Goal: Navigation & Orientation: Find specific page/section

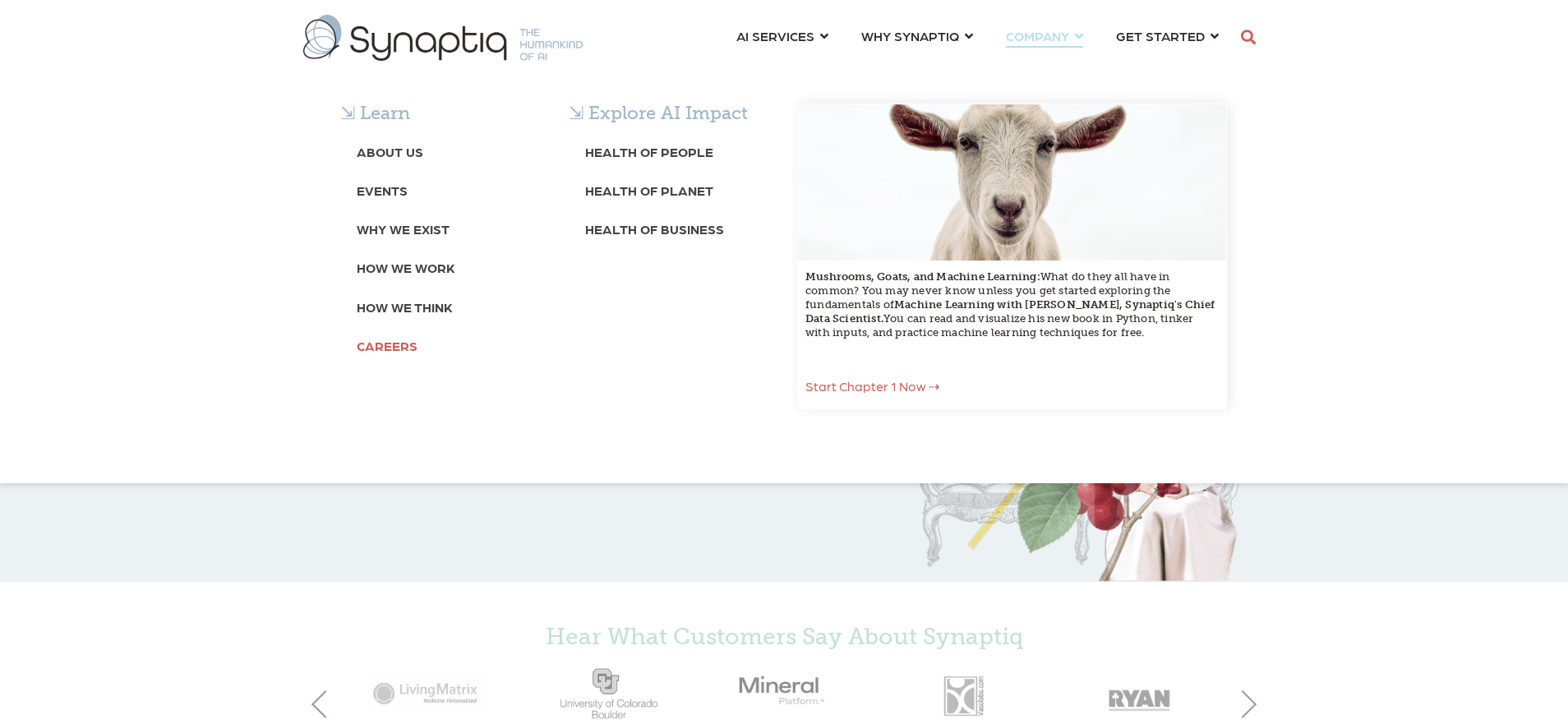
click at [379, 352] on b "Careers" at bounding box center [387, 346] width 61 height 15
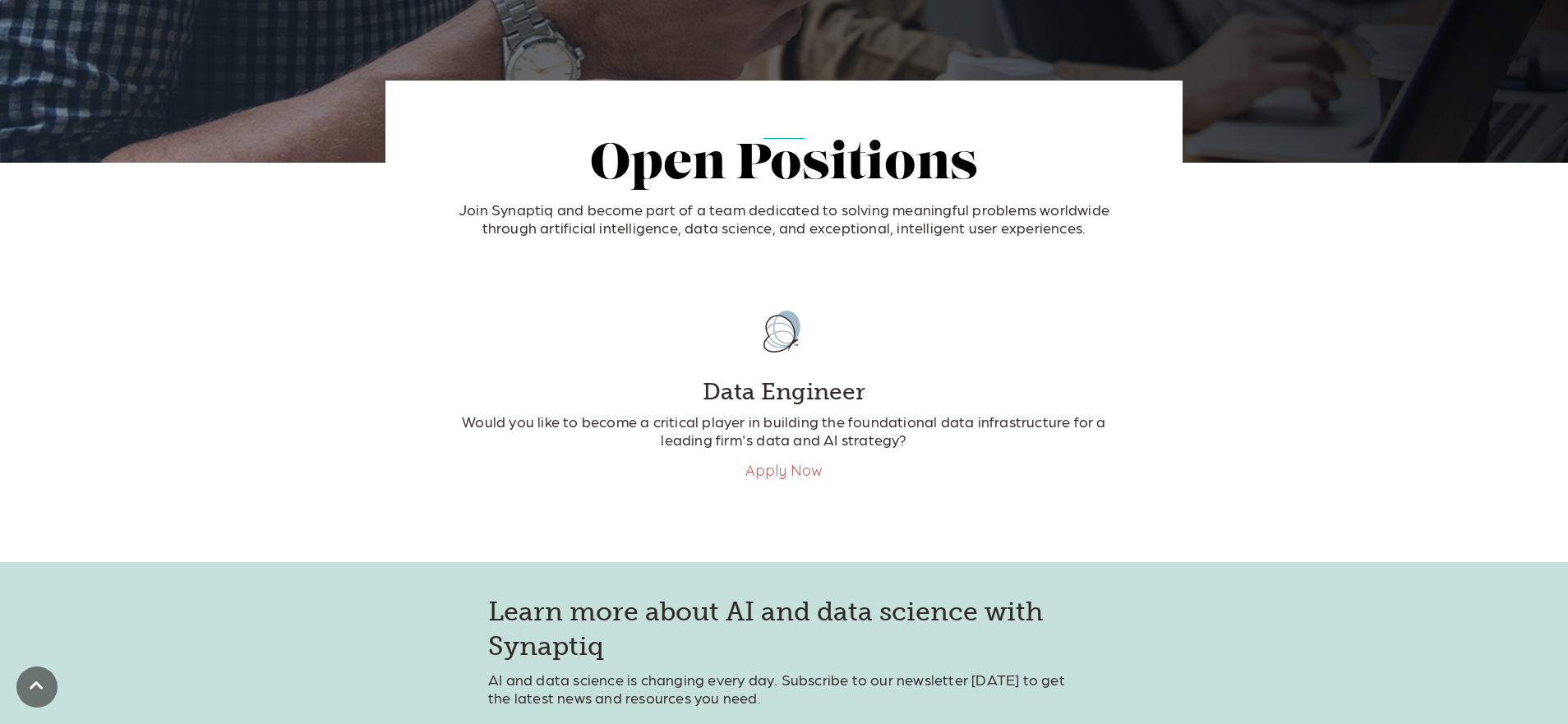
scroll to position [287, 0]
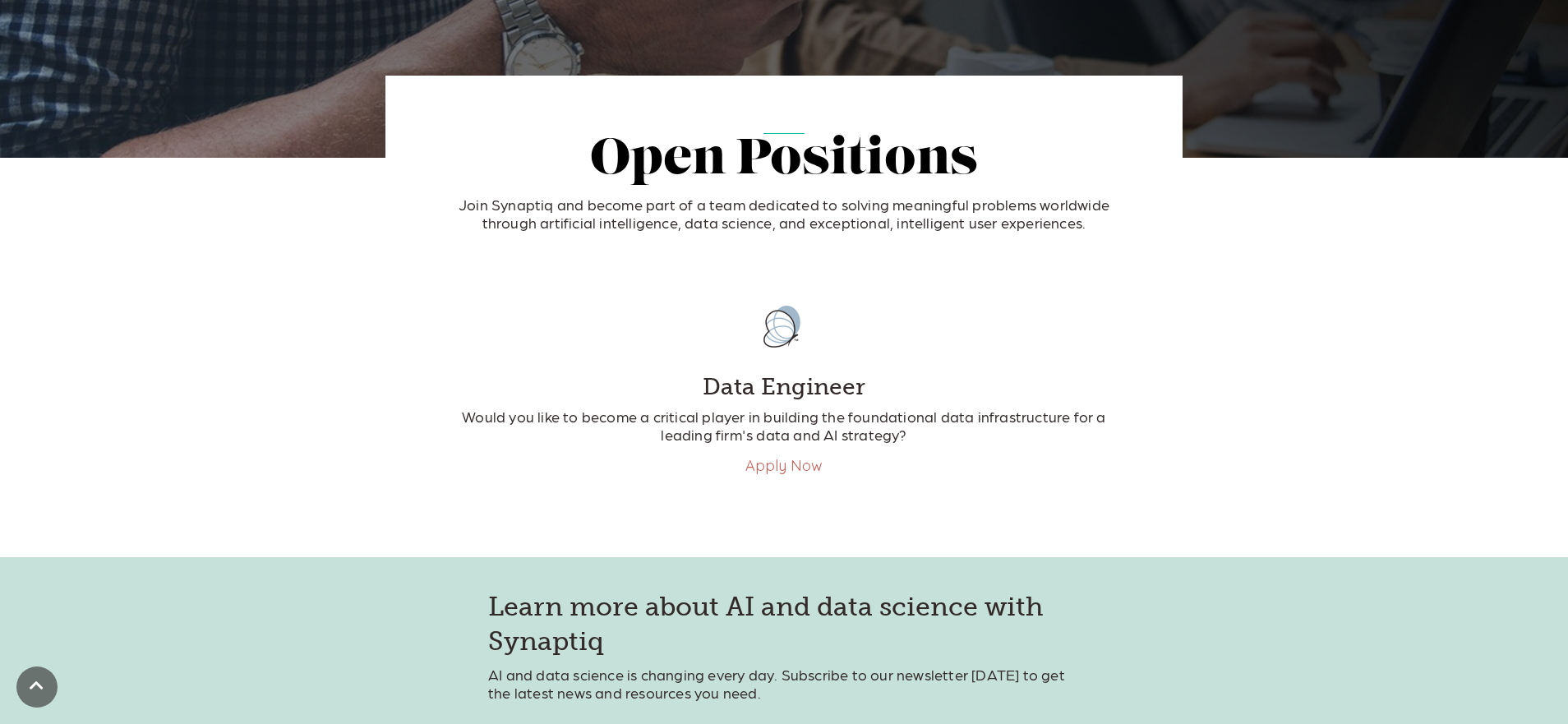
click at [797, 470] on link "Apply Now" at bounding box center [783, 465] width 77 height 19
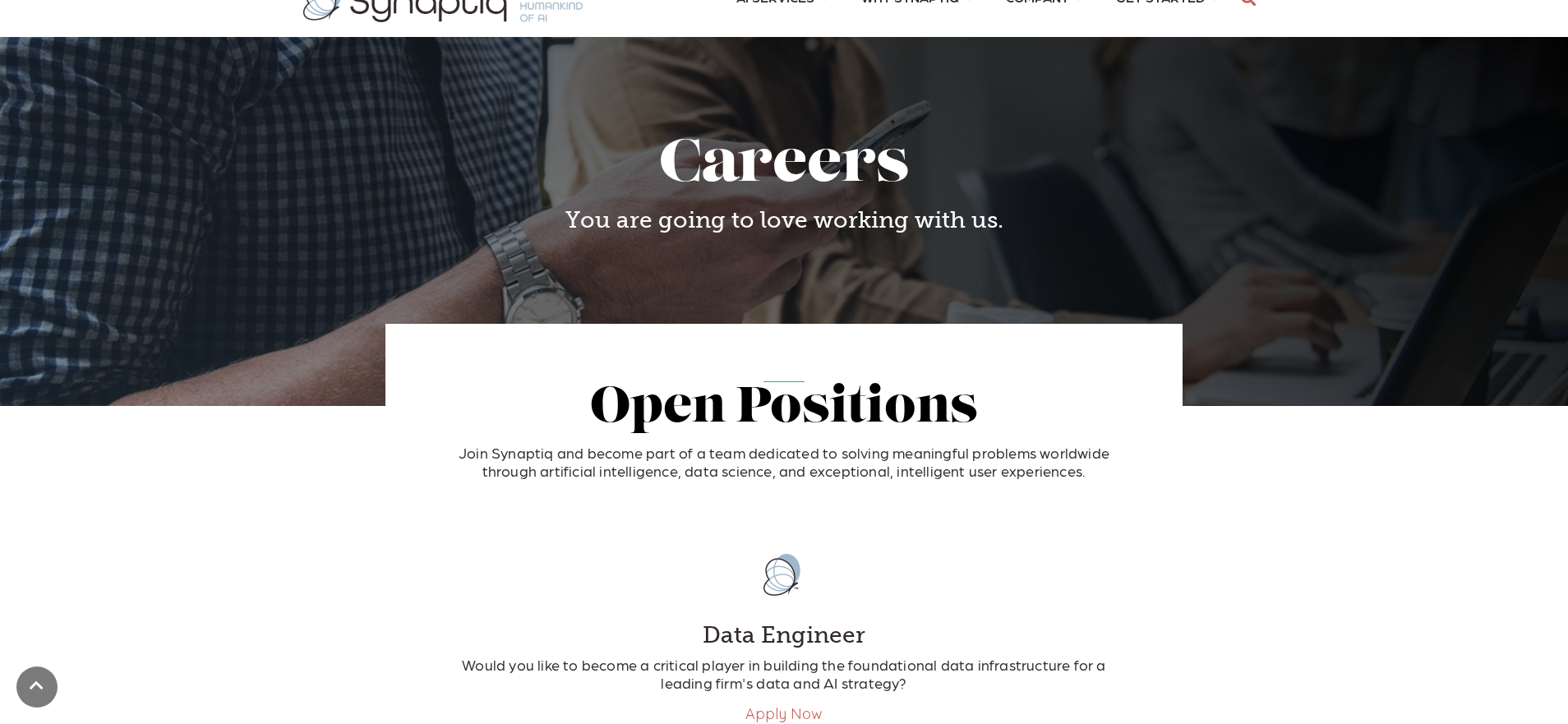
scroll to position [0, 0]
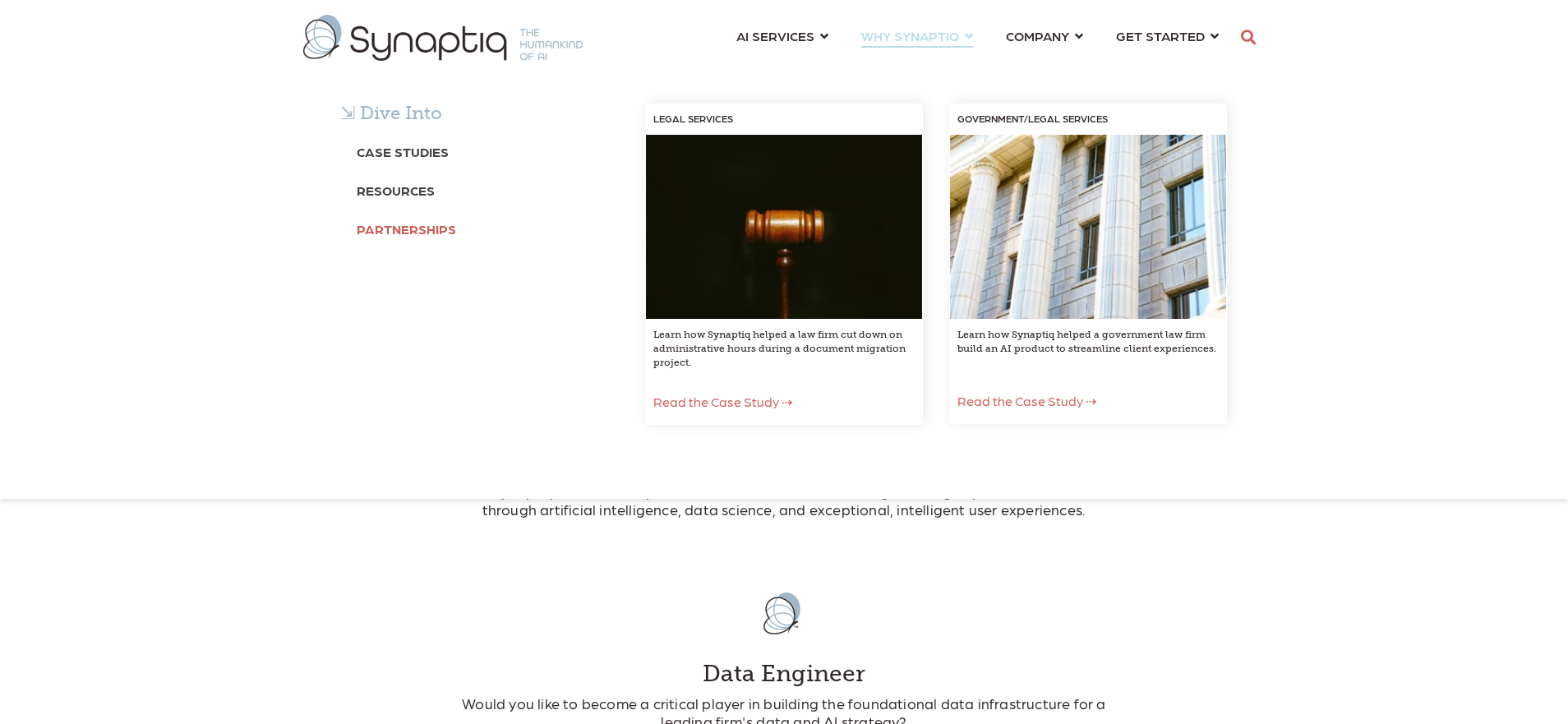
click at [409, 228] on b "Partnerships" at bounding box center [406, 228] width 99 height 15
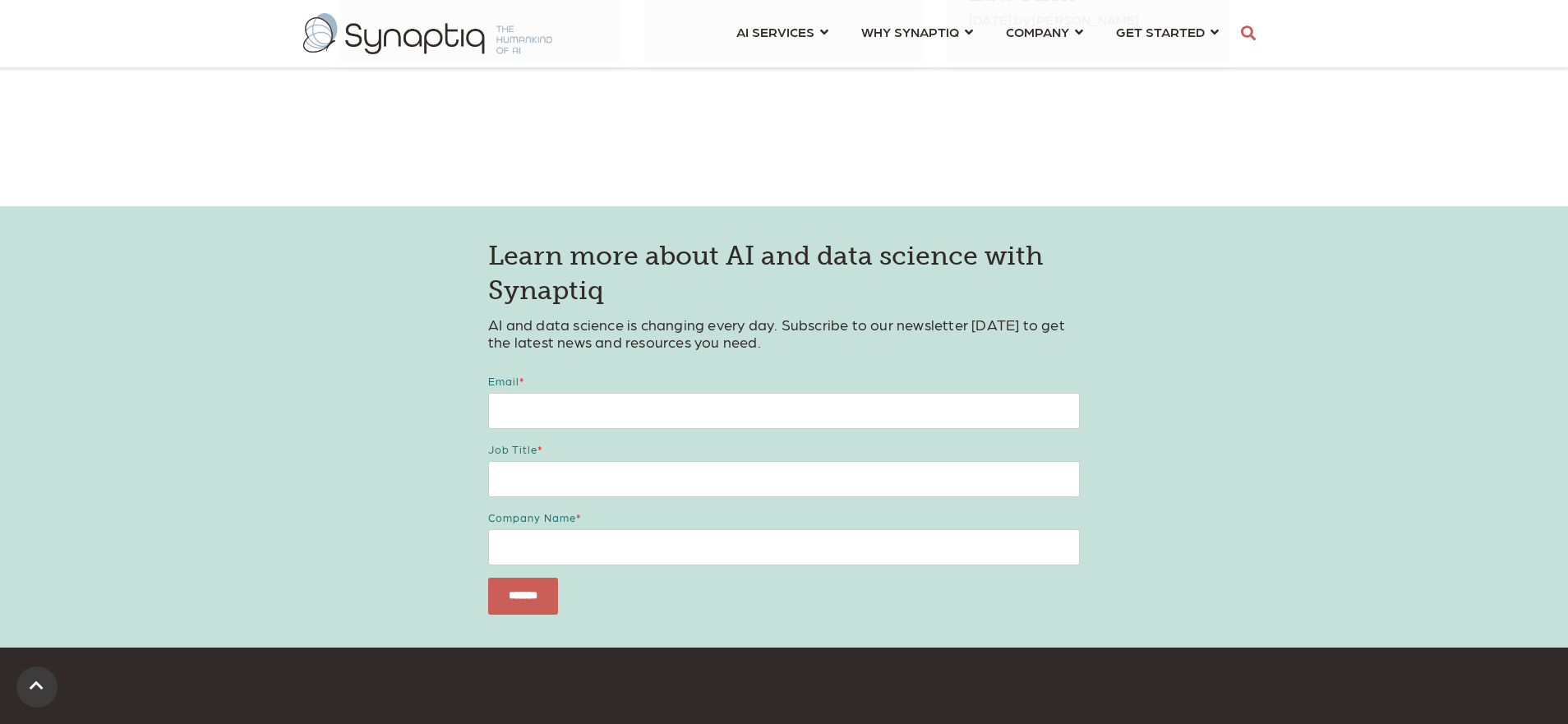
scroll to position [4431, 0]
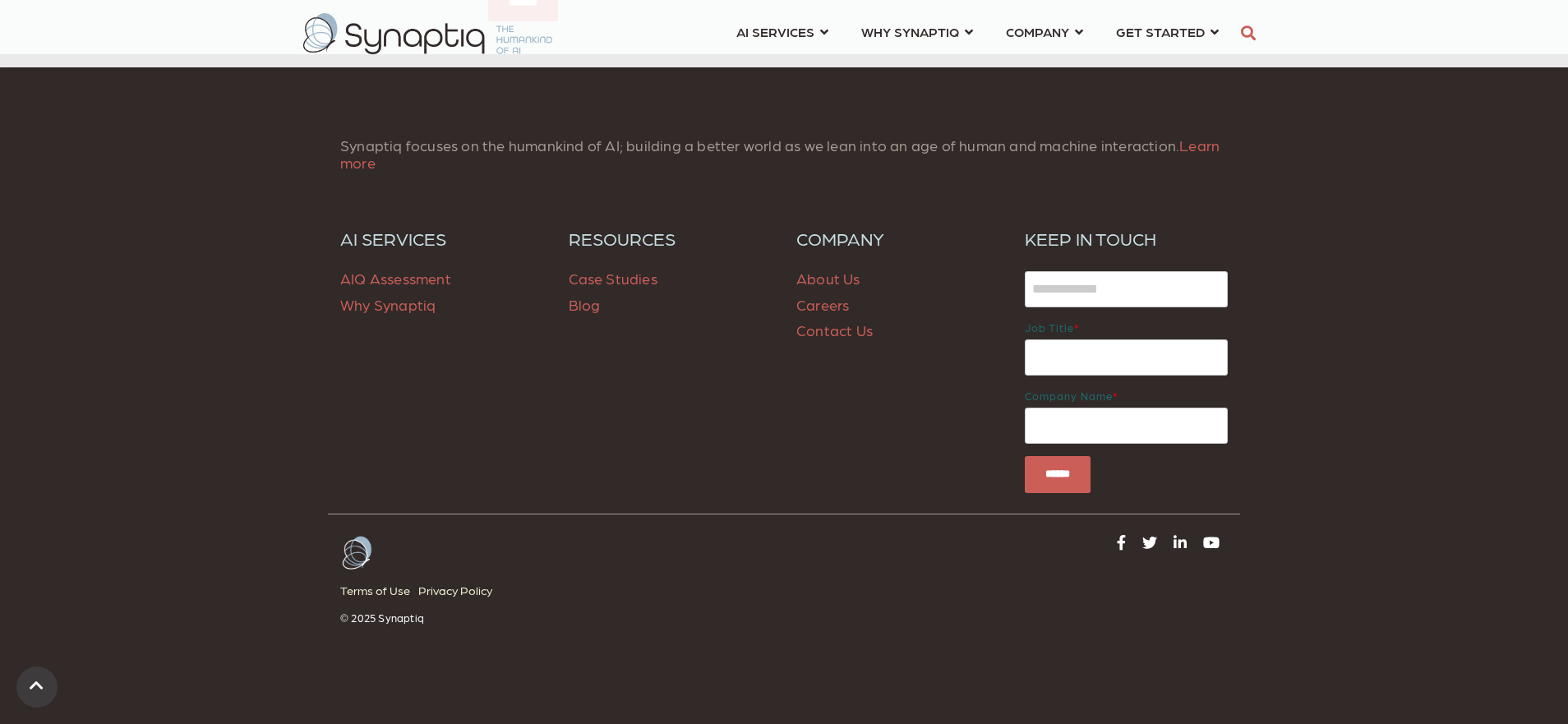
click at [831, 269] on link "About Us" at bounding box center [828, 278] width 64 height 17
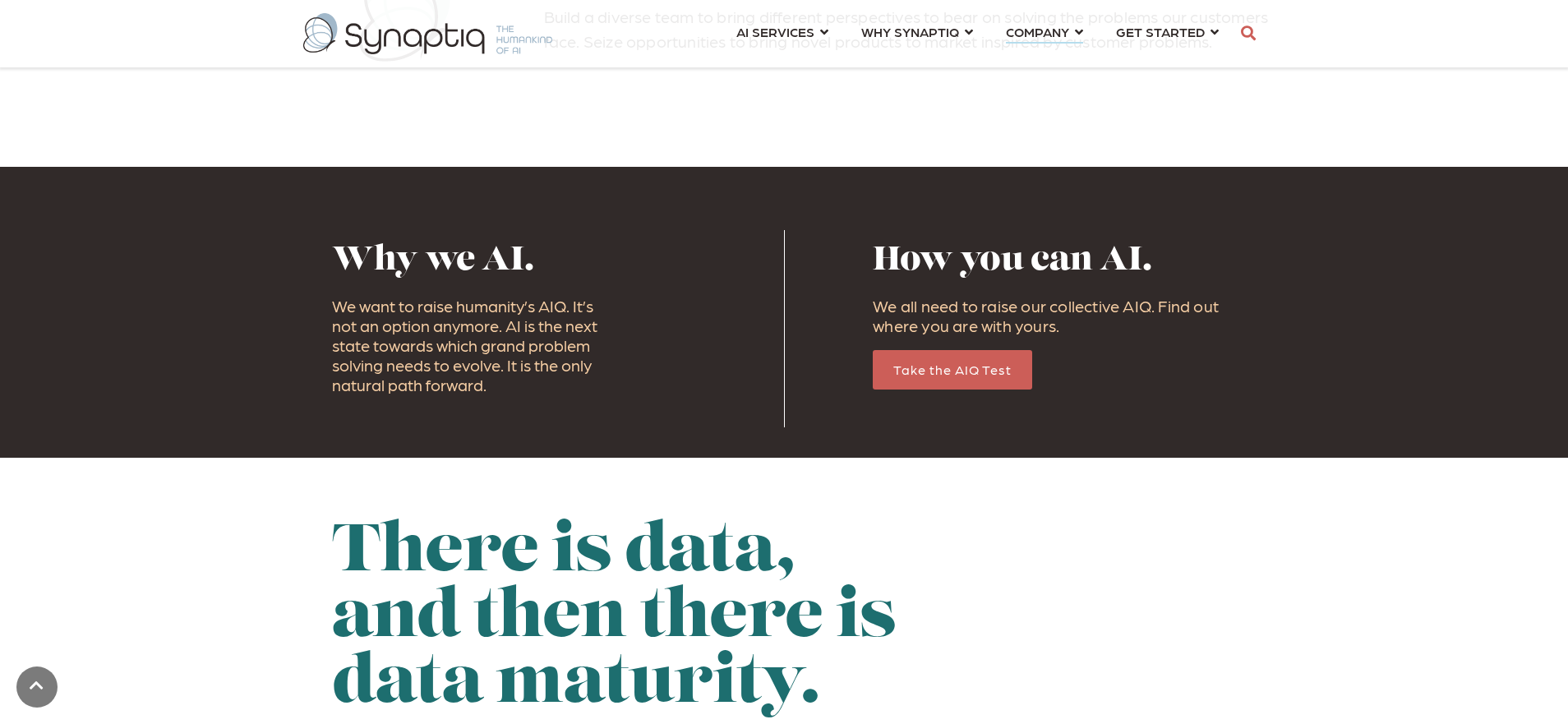
scroll to position [1694, 0]
